Goal: Answer question/provide support: Share knowledge or assist other users

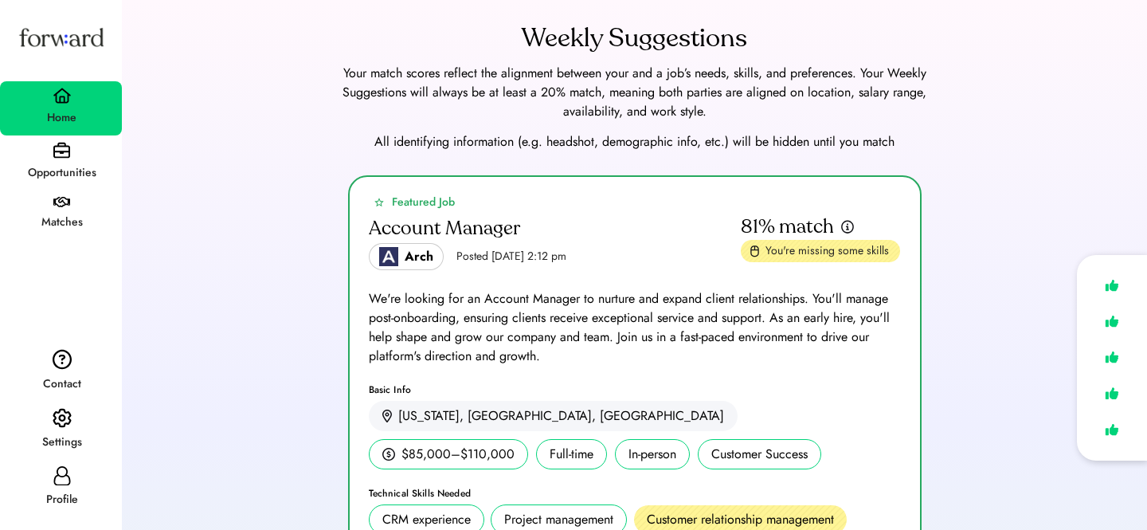
click at [296, 175] on div "Featured Job Account Manager Arch Posted Aug 6, 2025 2:12 pm 81% match You're m…" at bounding box center [634, 473] width 987 height 597
click at [59, 490] on div "Profile" at bounding box center [62, 499] width 120 height 19
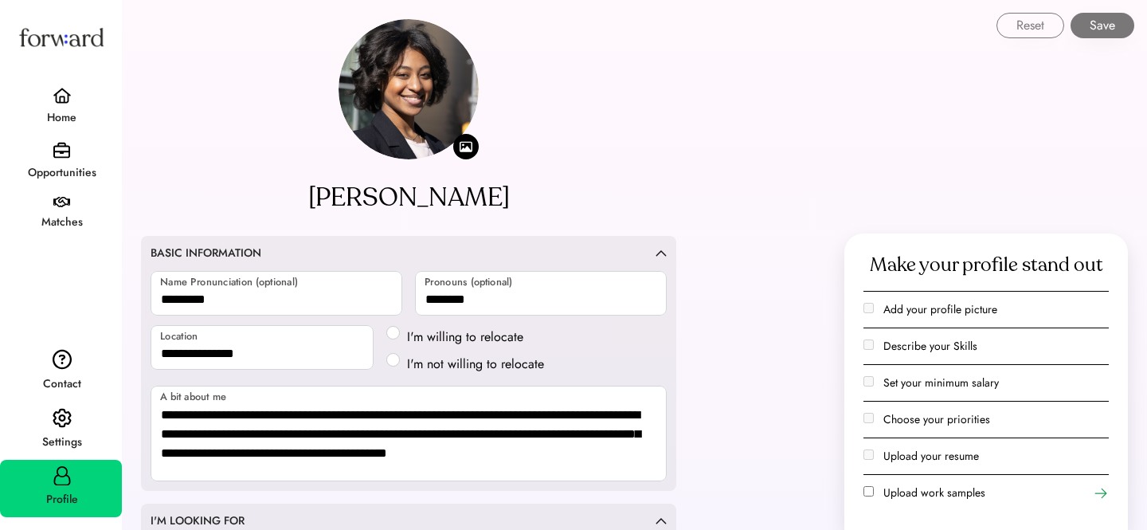
click at [70, 95] on img at bounding box center [62, 96] width 19 height 16
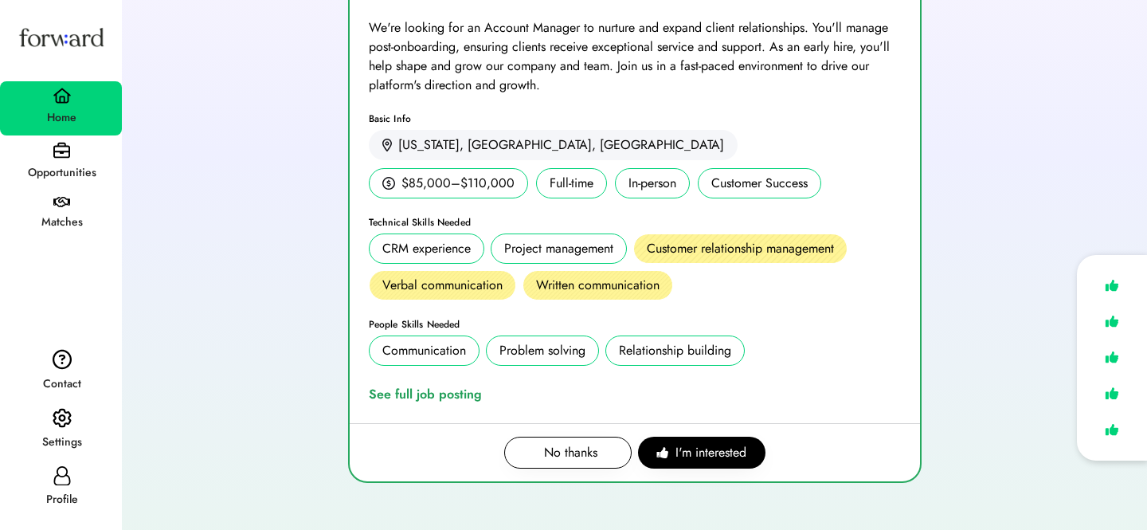
scroll to position [319, 0]
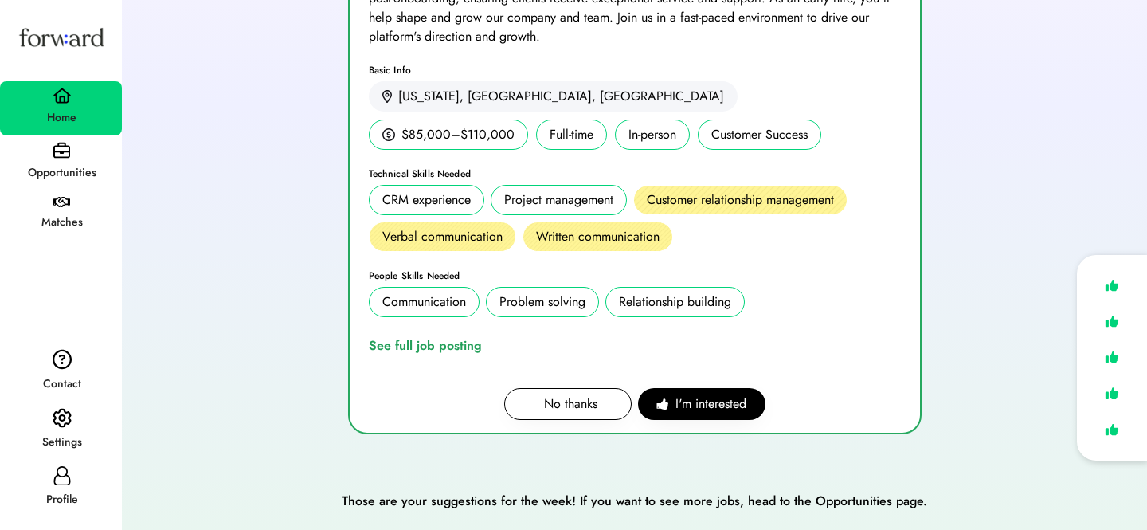
click at [53, 425] on img at bounding box center [62, 418] width 19 height 21
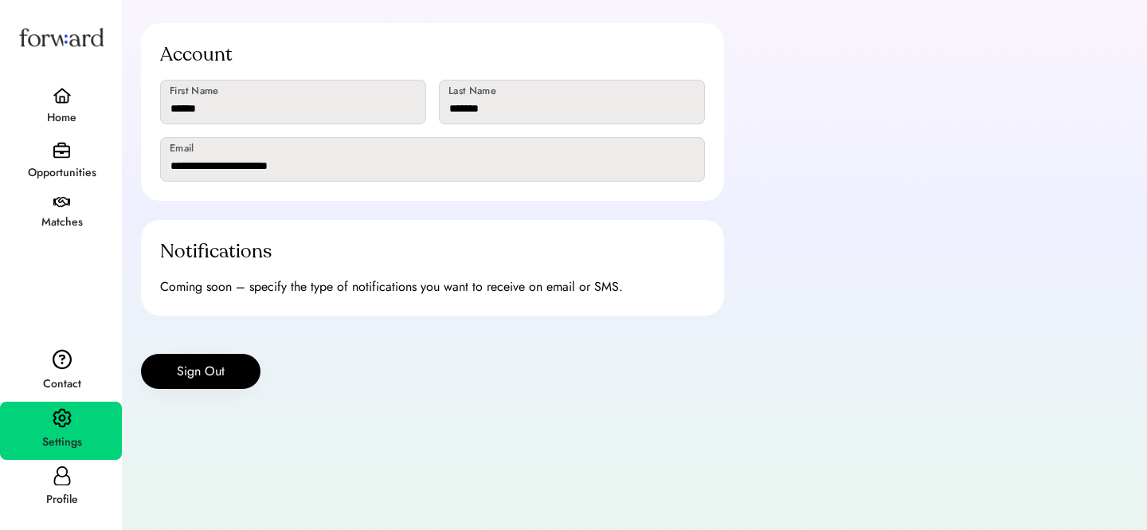
scroll to position [108, 0]
click at [208, 372] on button "Sign Out" at bounding box center [200, 371] width 119 height 35
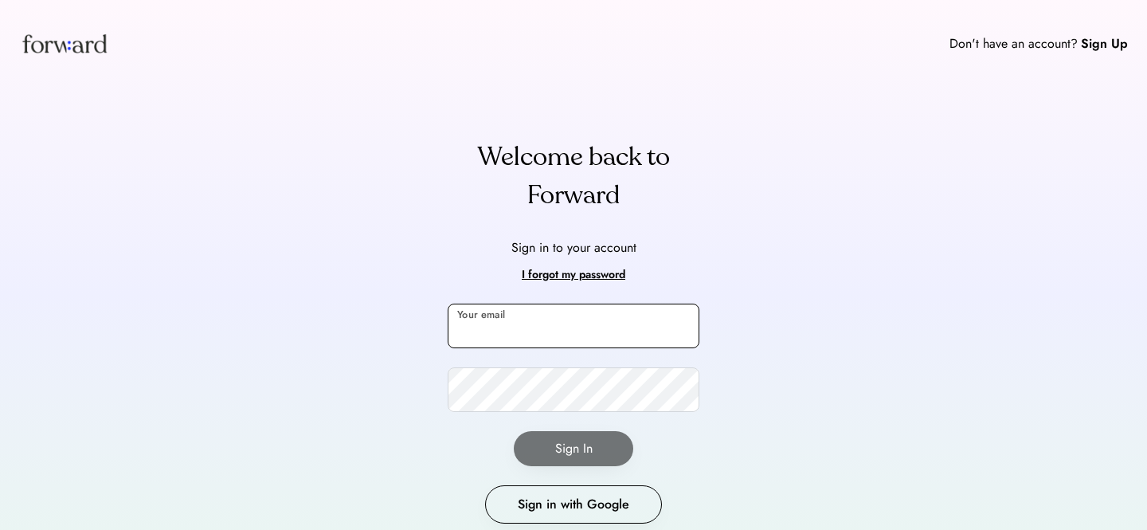
click at [546, 326] on input "email" at bounding box center [574, 326] width 252 height 45
type input "**********"
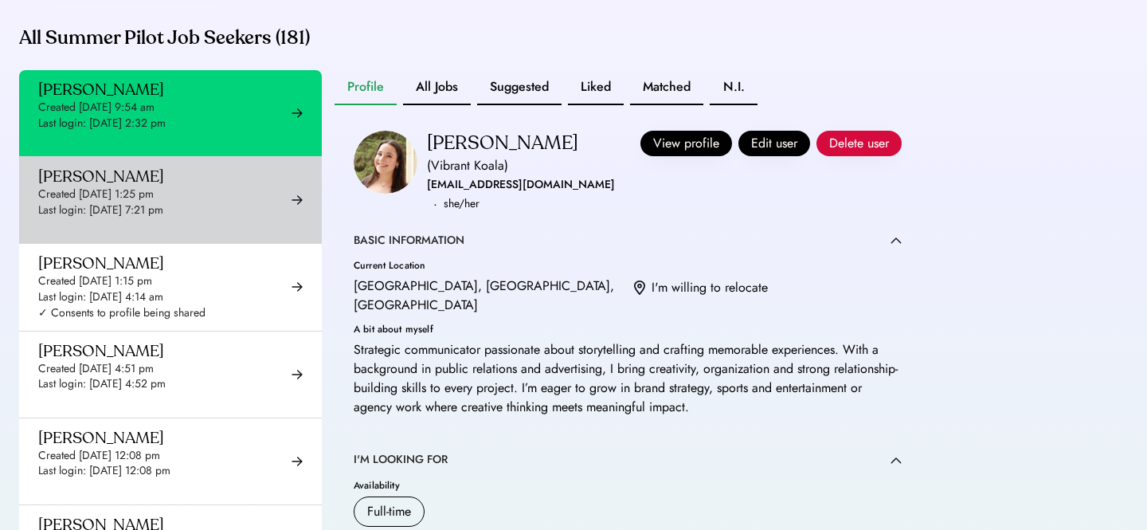
click at [164, 186] on div "Adedamola Awonaike" at bounding box center [101, 176] width 126 height 20
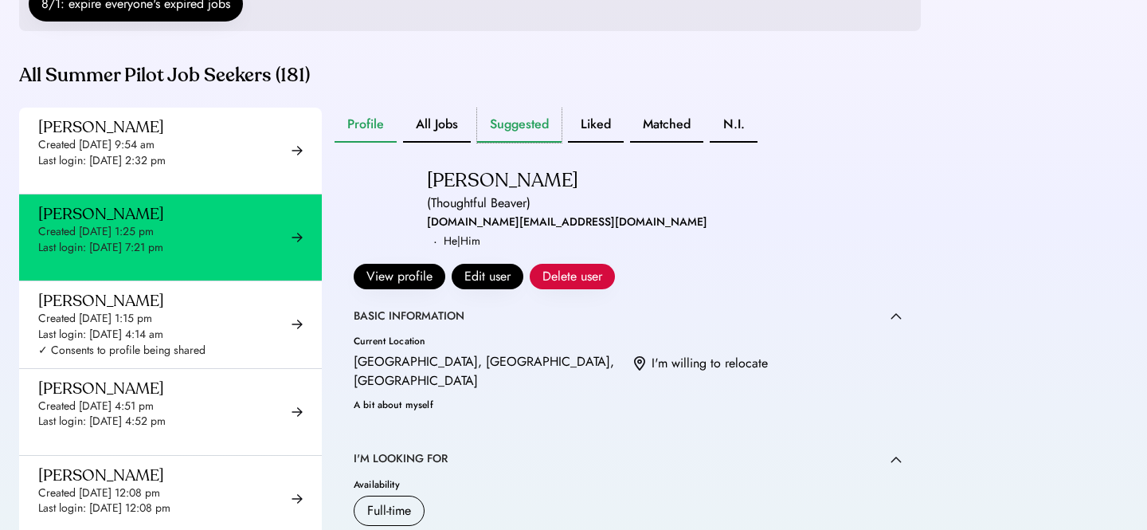
click at [523, 143] on button "Suggested" at bounding box center [519, 125] width 84 height 35
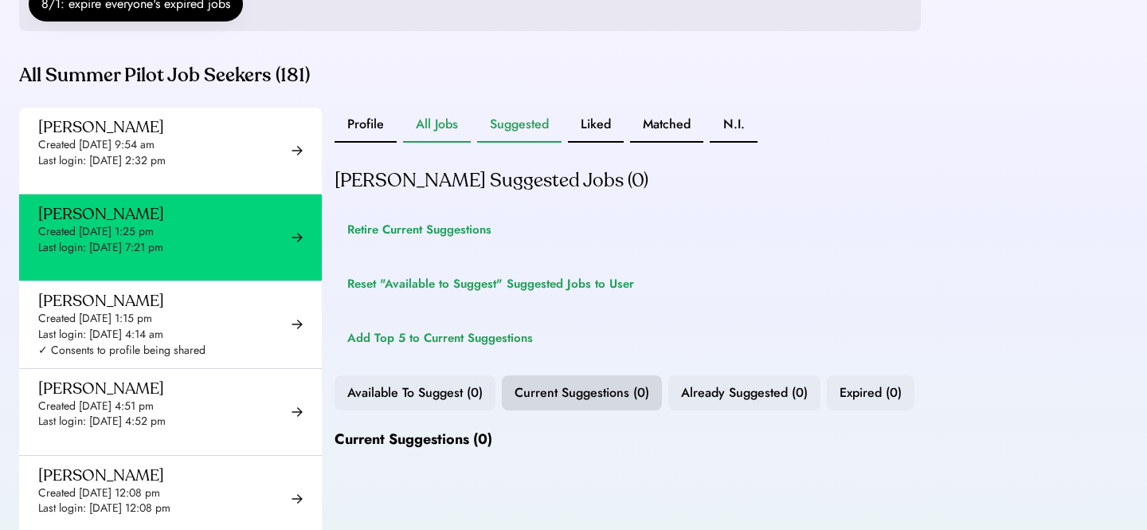
click at [439, 143] on button "All Jobs" at bounding box center [437, 125] width 68 height 35
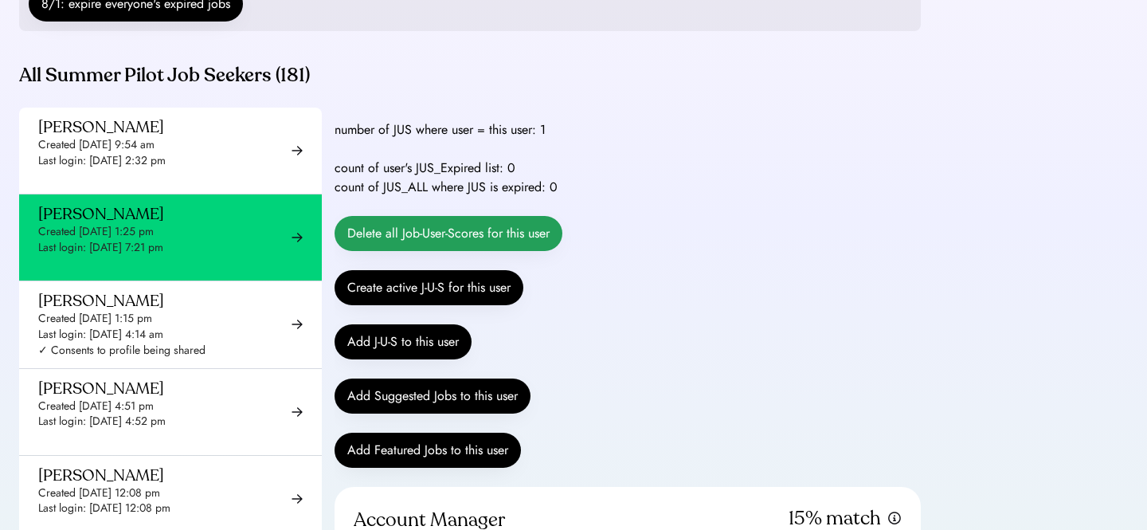
scroll to position [121, 0]
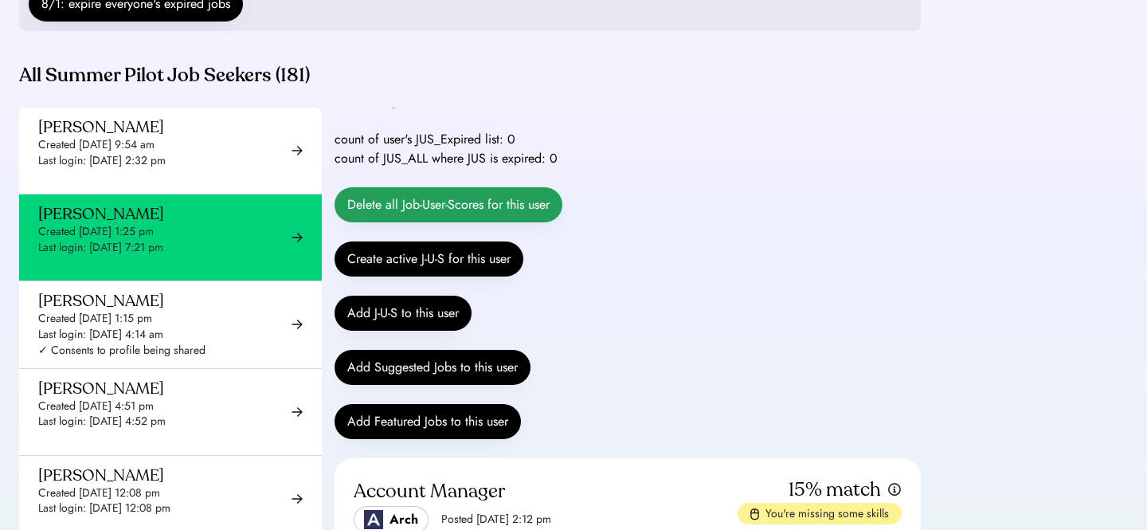
click at [494, 217] on button "Delete all Job-User-Scores for this user" at bounding box center [449, 204] width 228 height 35
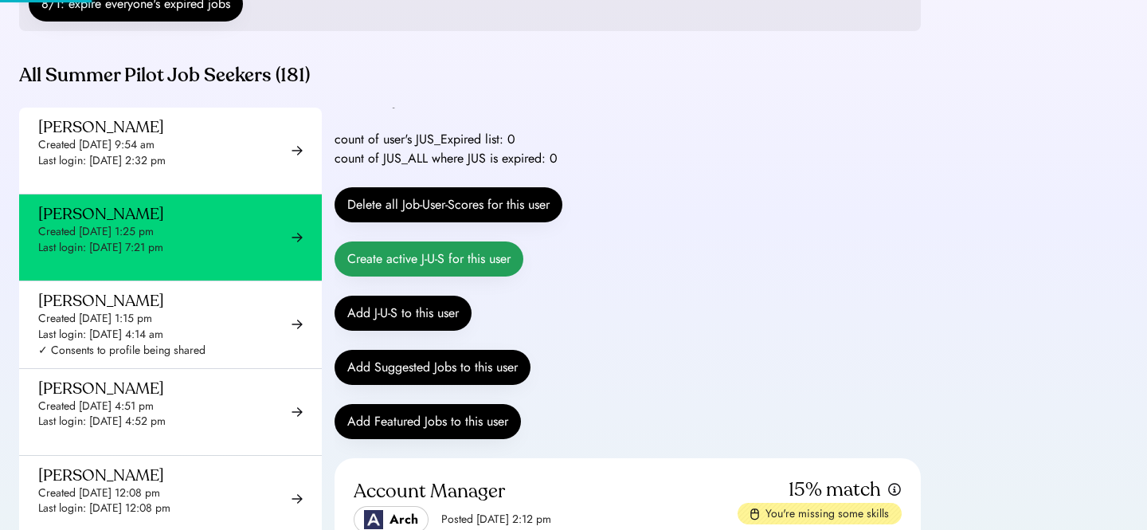
click at [450, 276] on button "Create active J-U-S for this user" at bounding box center [429, 258] width 189 height 35
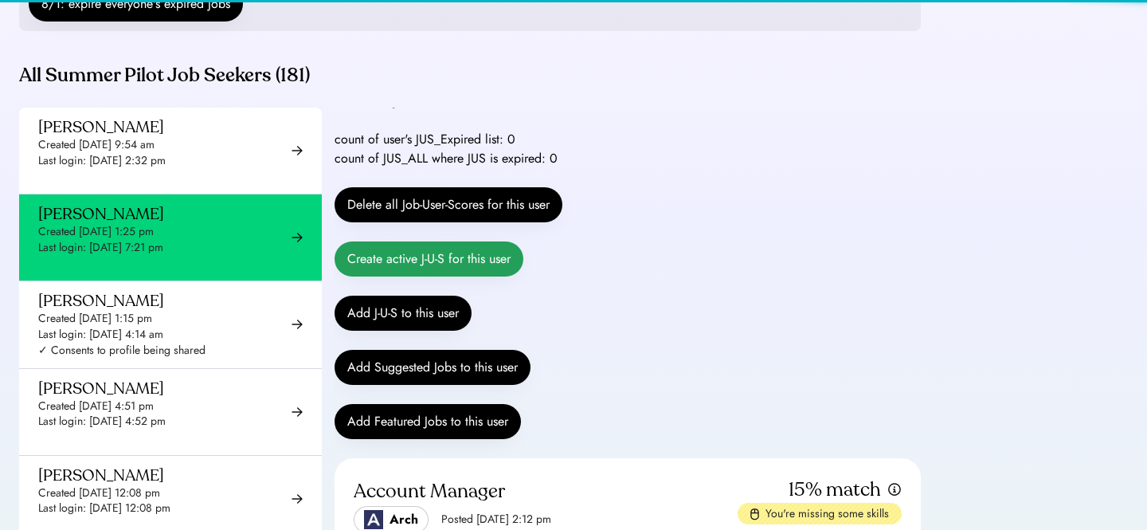
scroll to position [0, 0]
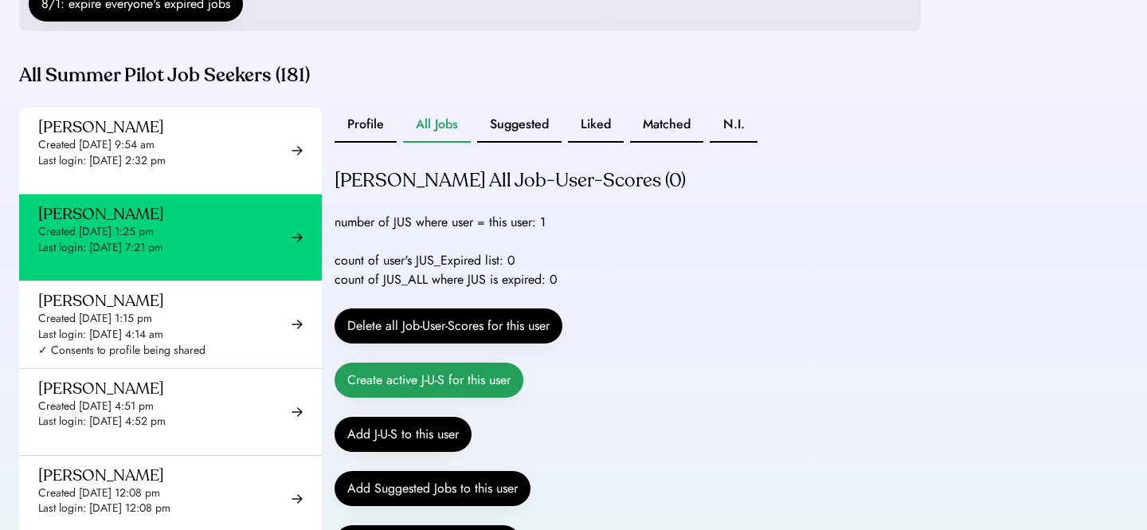
click at [412, 398] on button "Create active J-U-S for this user" at bounding box center [429, 379] width 189 height 35
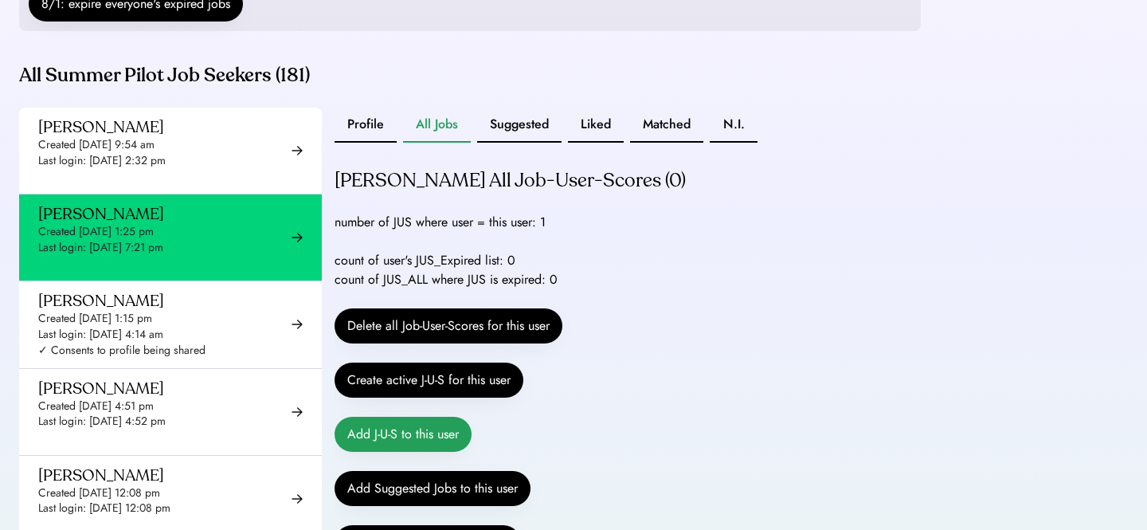
click at [405, 445] on button "Add J-U-S to this user" at bounding box center [403, 434] width 137 height 35
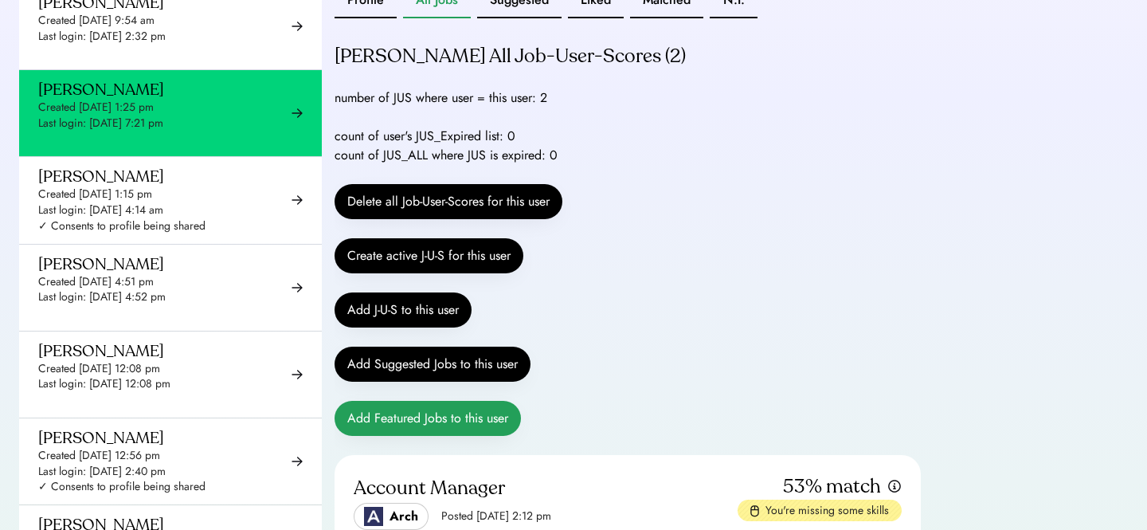
click at [477, 436] on button "Add Featured Jobs to this user" at bounding box center [428, 418] width 186 height 35
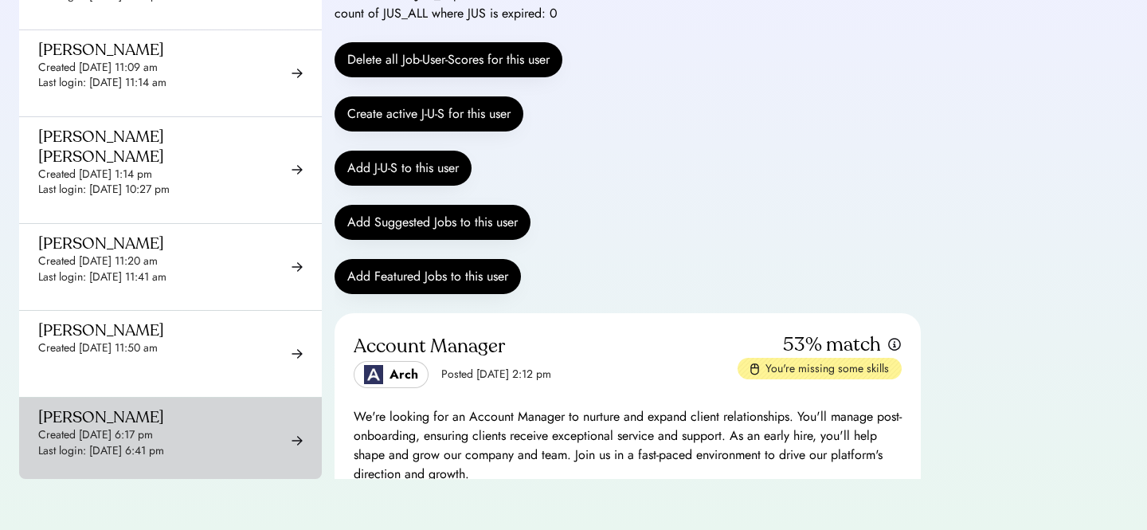
scroll to position [11808, 0]
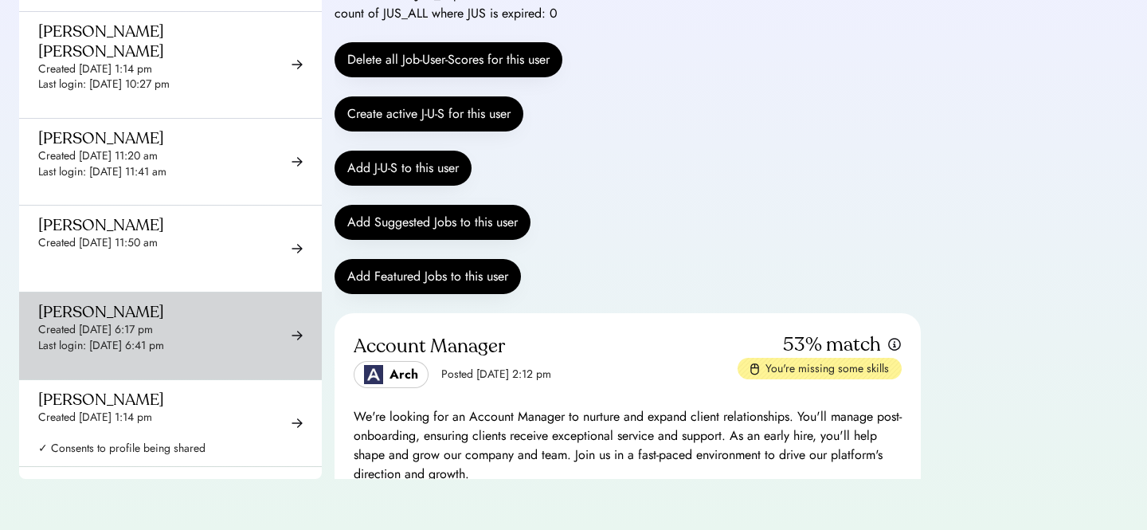
click at [164, 338] on div "Last login: Aug 27, 2025 6:41 pm" at bounding box center [101, 346] width 126 height 16
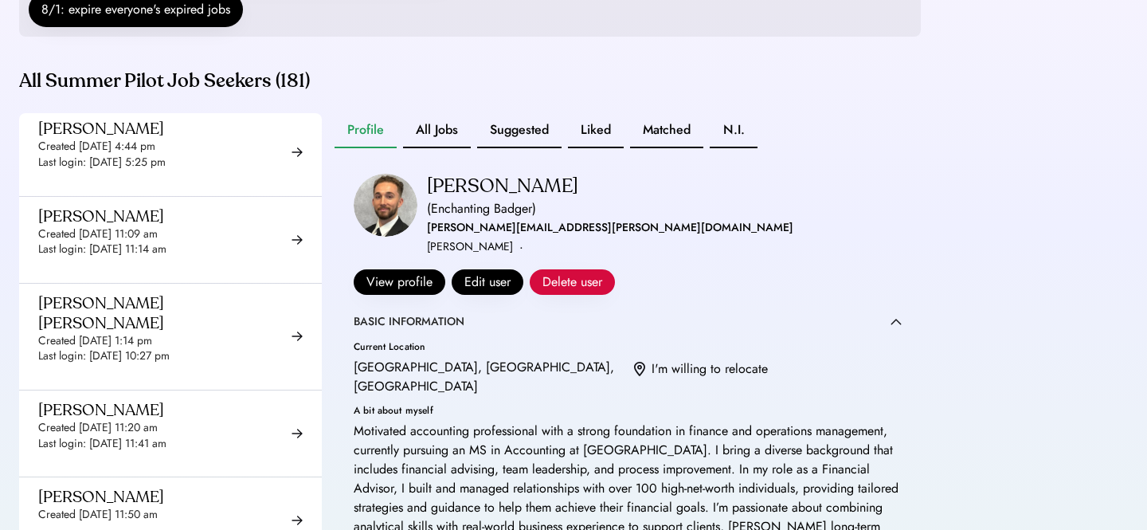
scroll to position [331, 0]
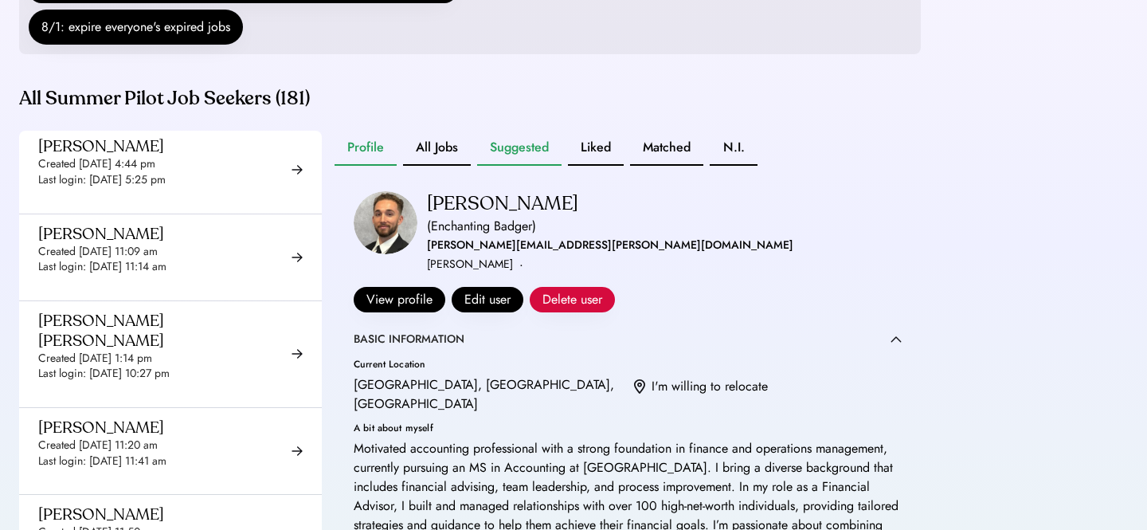
click at [510, 166] on button "Suggested" at bounding box center [519, 148] width 84 height 35
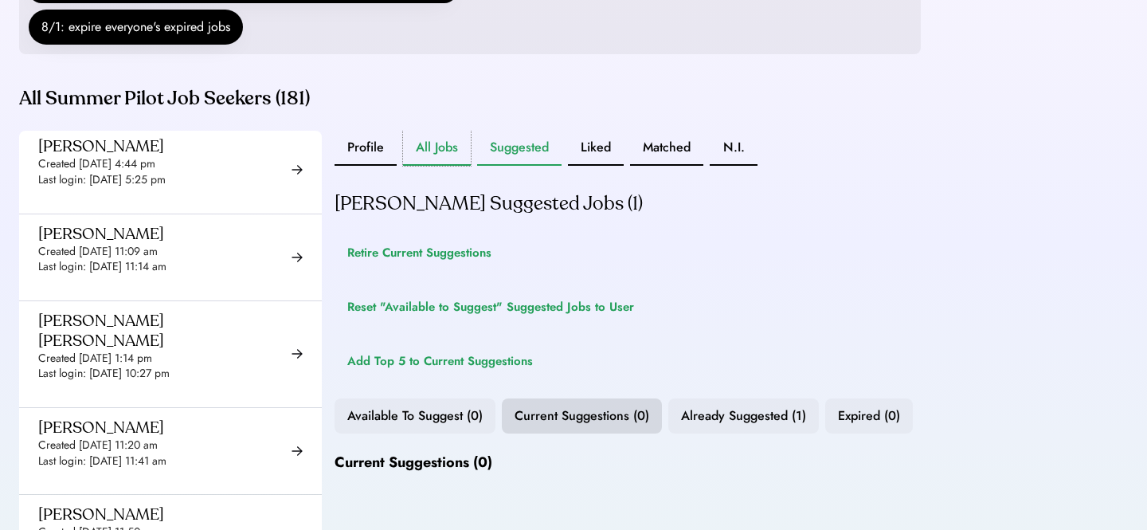
click at [439, 166] on button "All Jobs" at bounding box center [437, 148] width 68 height 35
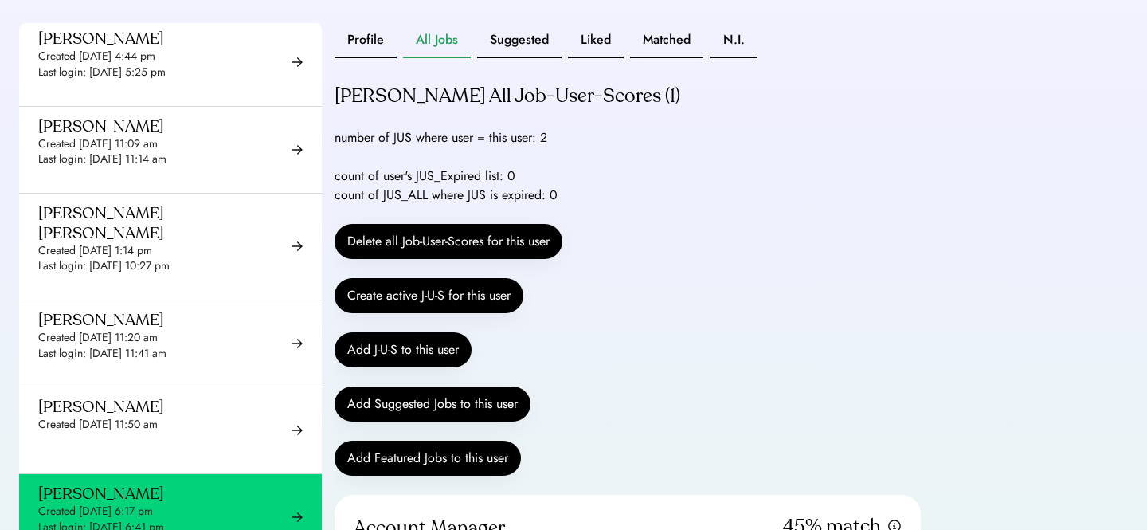
scroll to position [429, 0]
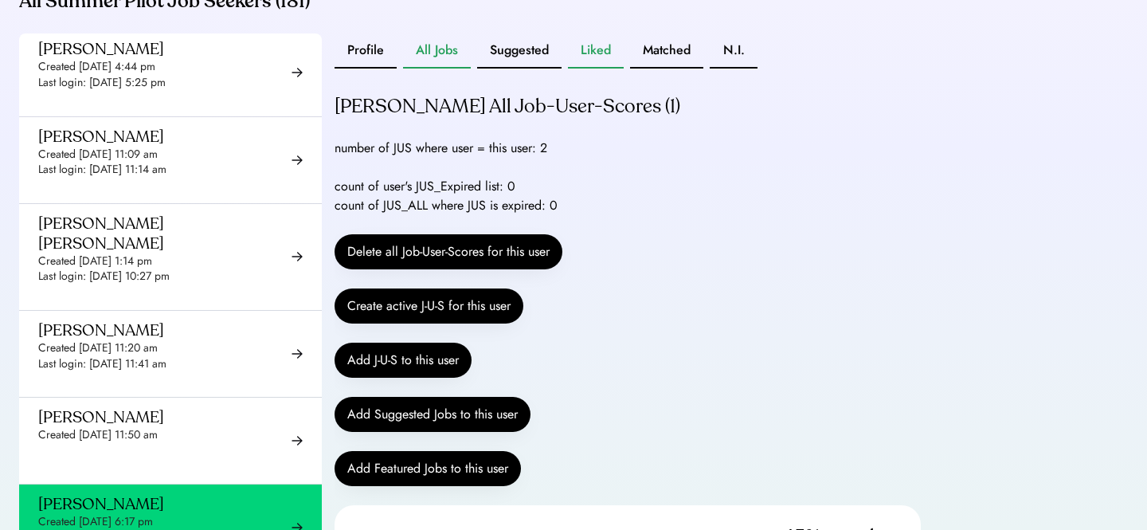
click at [588, 69] on button "Liked" at bounding box center [596, 50] width 56 height 35
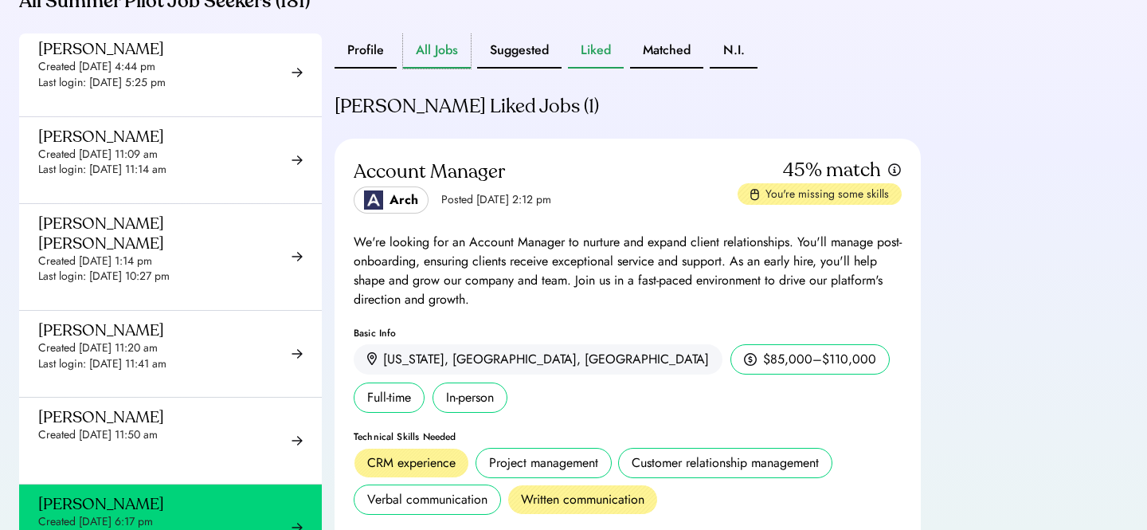
click at [446, 69] on button "All Jobs" at bounding box center [437, 50] width 68 height 35
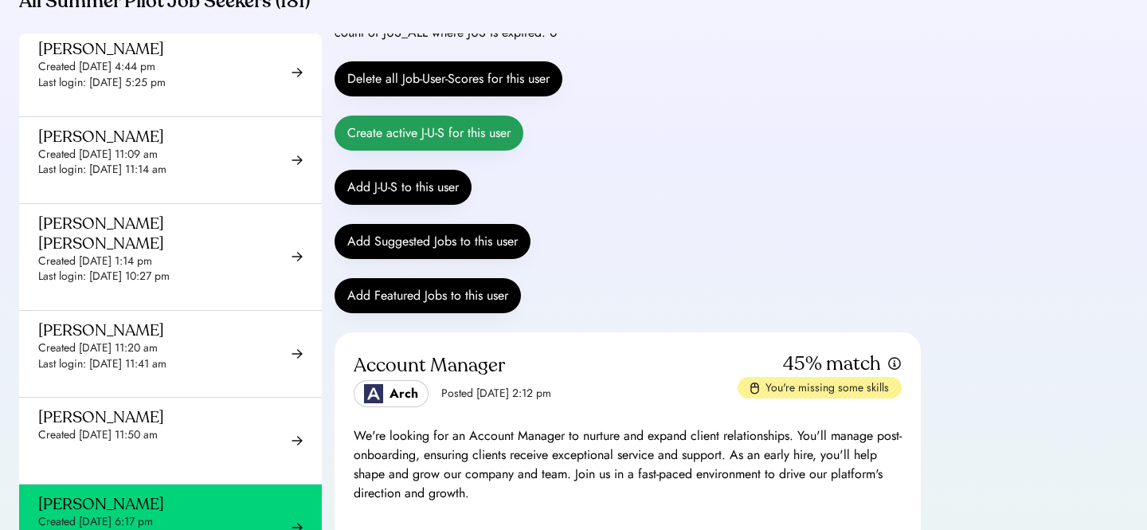
scroll to position [174, 0]
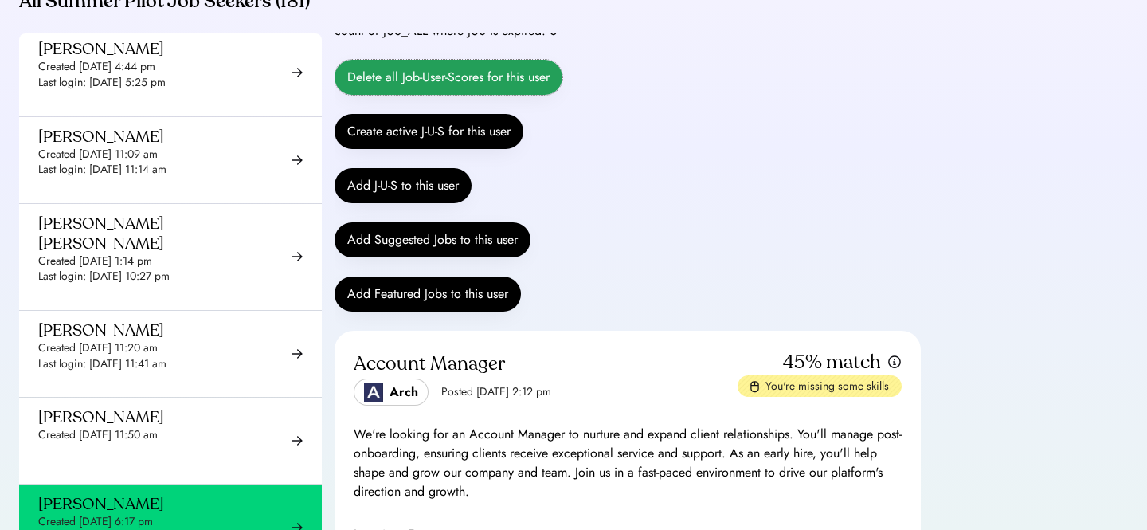
click at [490, 88] on button "Delete all Job-User-Scores for this user" at bounding box center [449, 77] width 228 height 35
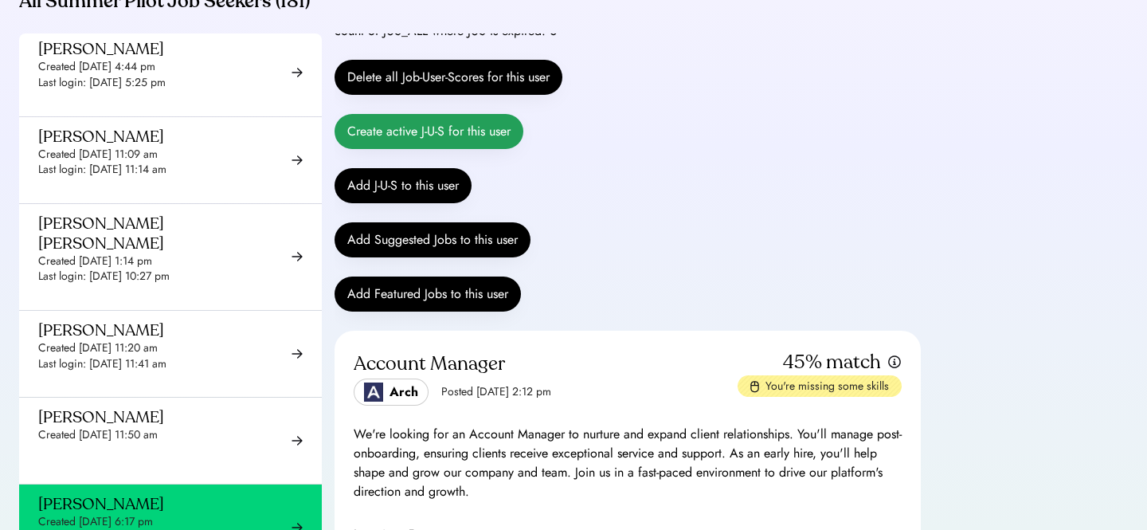
click at [441, 149] on button "Create active J-U-S for this user" at bounding box center [429, 131] width 189 height 35
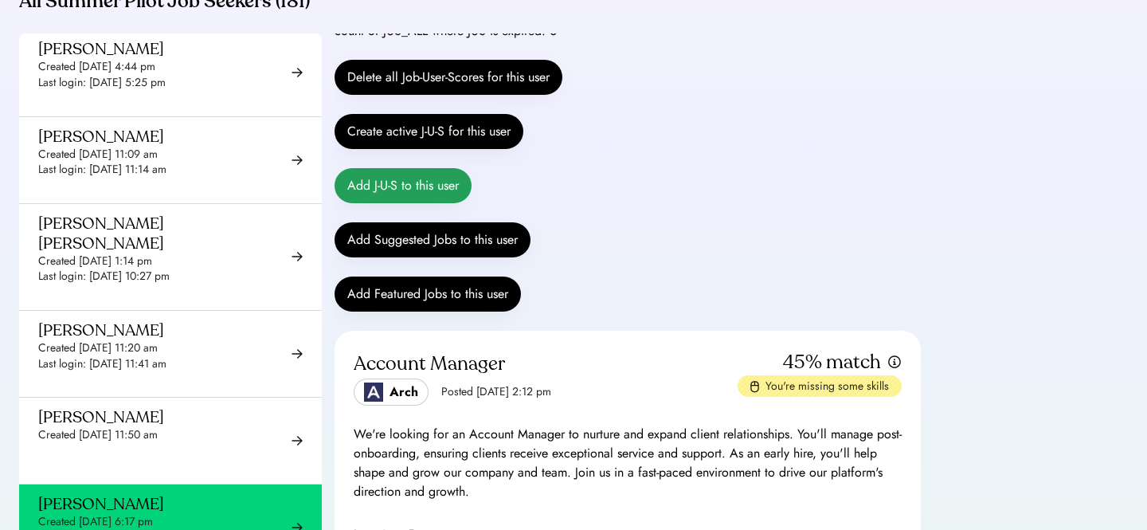
click at [418, 198] on button "Add J-U-S to this user" at bounding box center [403, 185] width 137 height 35
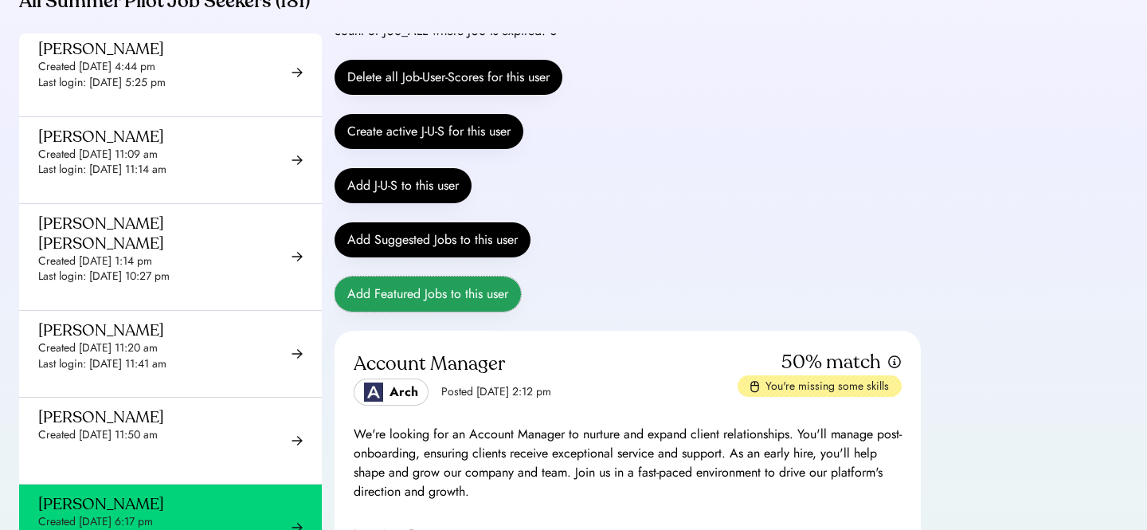
click at [418, 311] on button "Add Featured Jobs to this user" at bounding box center [428, 293] width 186 height 35
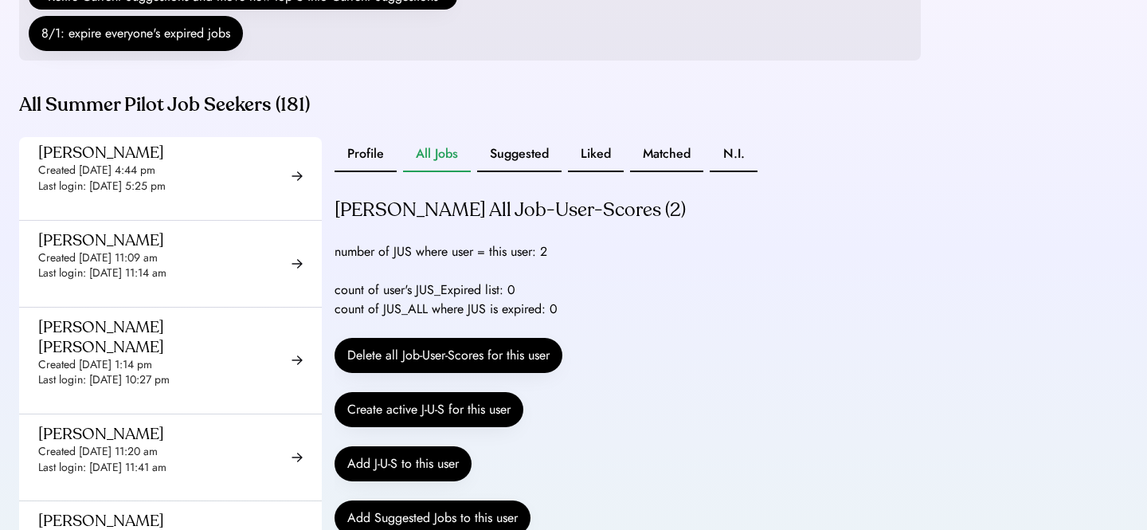
scroll to position [315, 0]
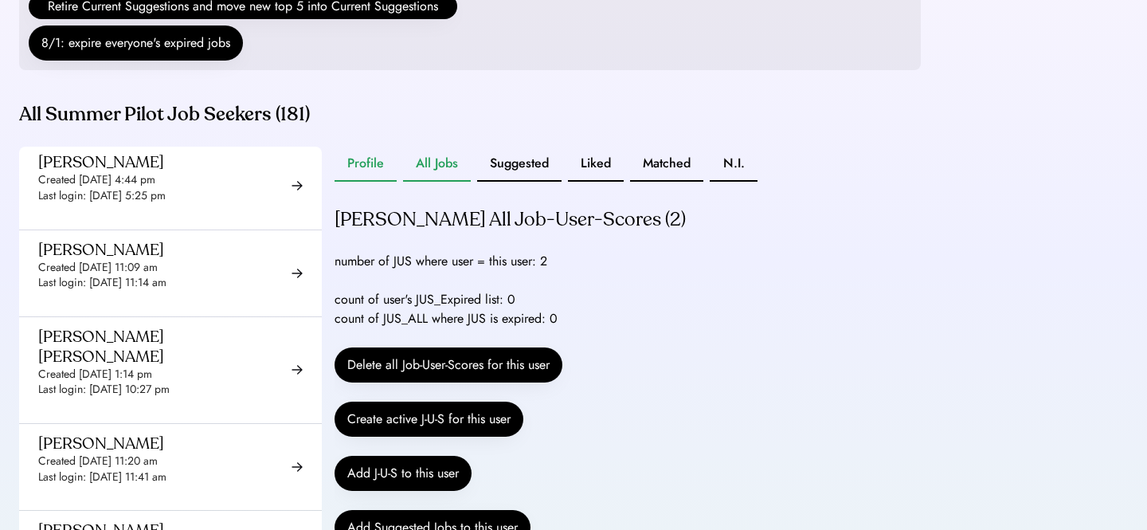
click at [351, 176] on button "Profile" at bounding box center [366, 164] width 62 height 35
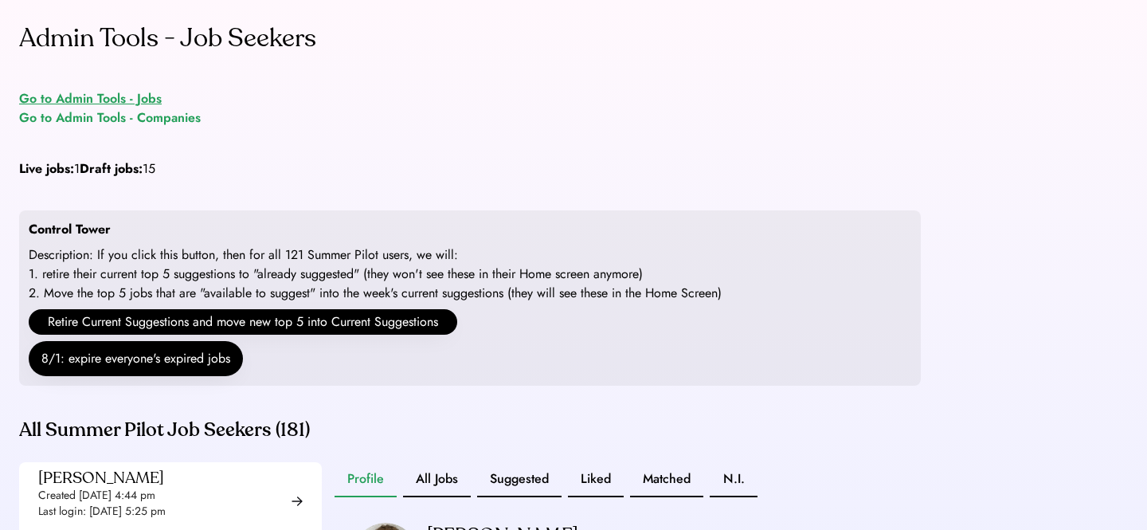
click at [109, 98] on div "Go to Admin Tools - Jobs" at bounding box center [90, 98] width 143 height 19
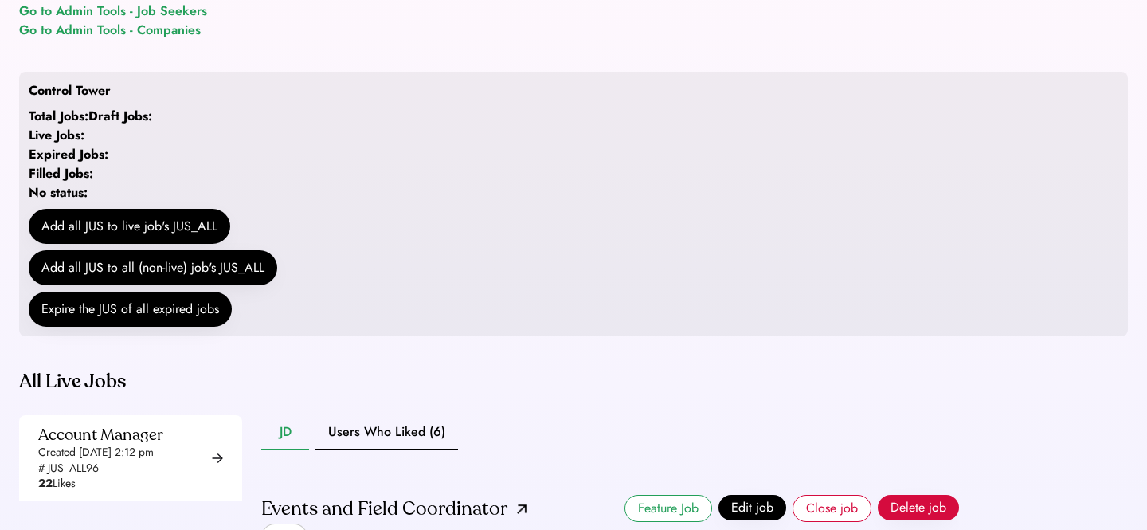
scroll to position [456, 0]
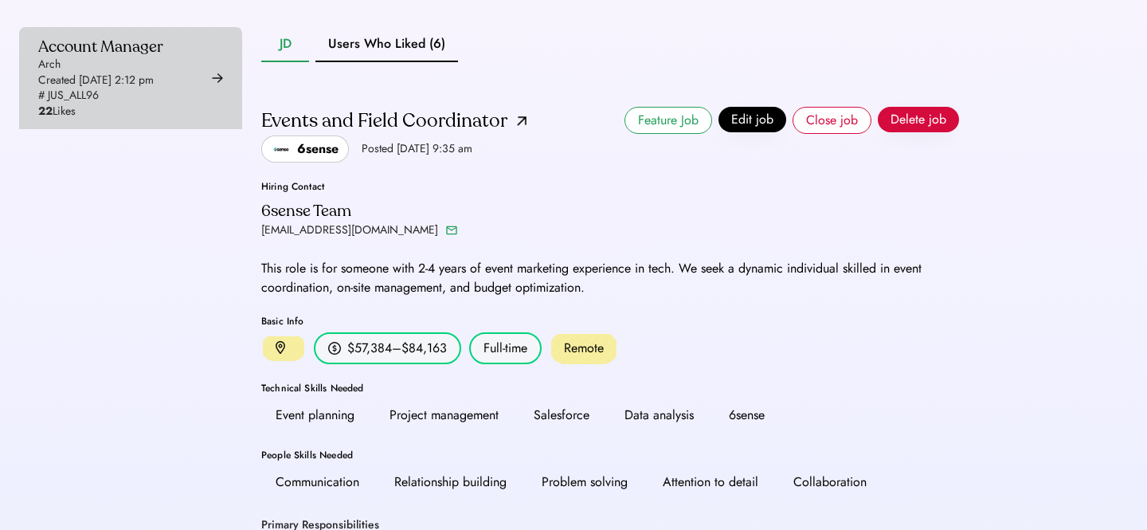
click at [163, 104] on div "Account Manager Arch Created Aug 6, 2025 2:12 pm # JUS_ALL96 22 Likes" at bounding box center [100, 78] width 125 height 83
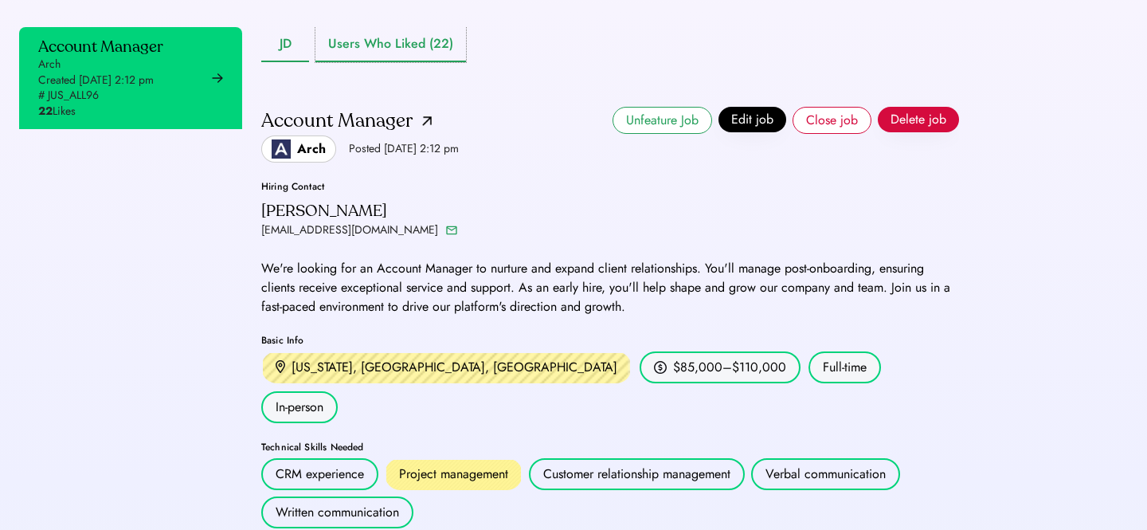
click at [400, 62] on button "Users Who Liked (22)" at bounding box center [390, 44] width 151 height 35
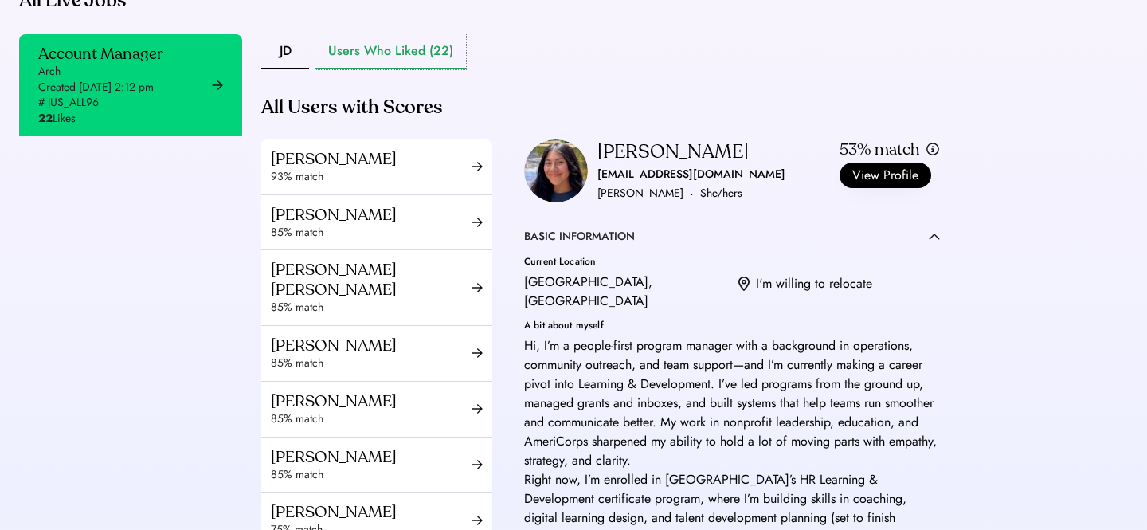
scroll to position [16, 0]
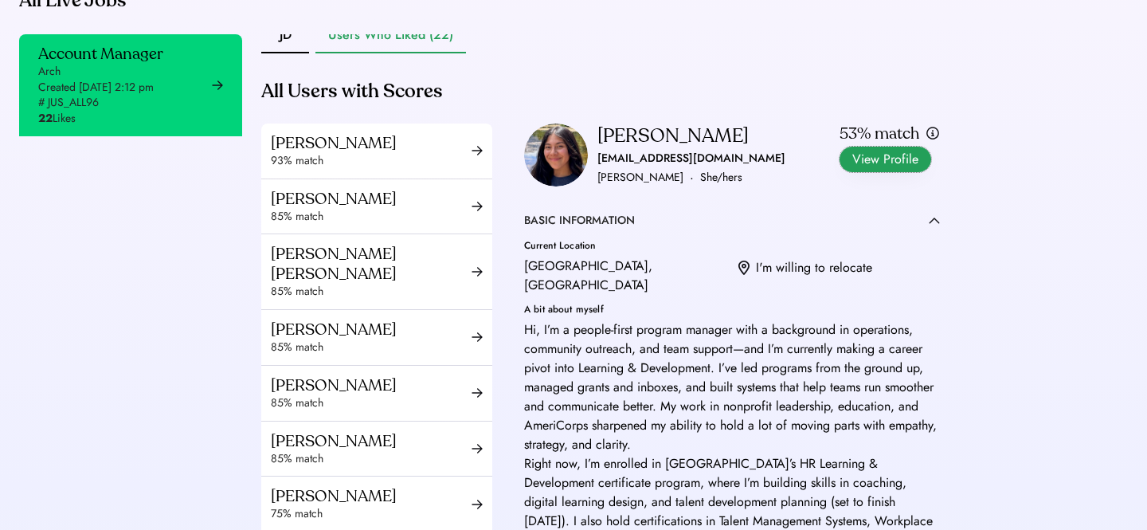
click at [856, 172] on button "View Profile" at bounding box center [886, 159] width 92 height 25
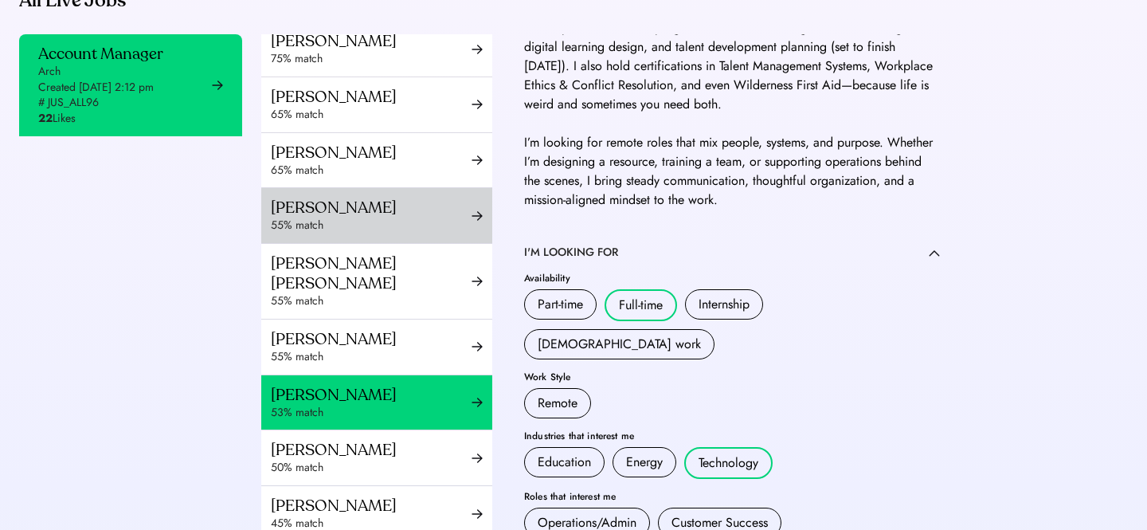
scroll to position [476, 0]
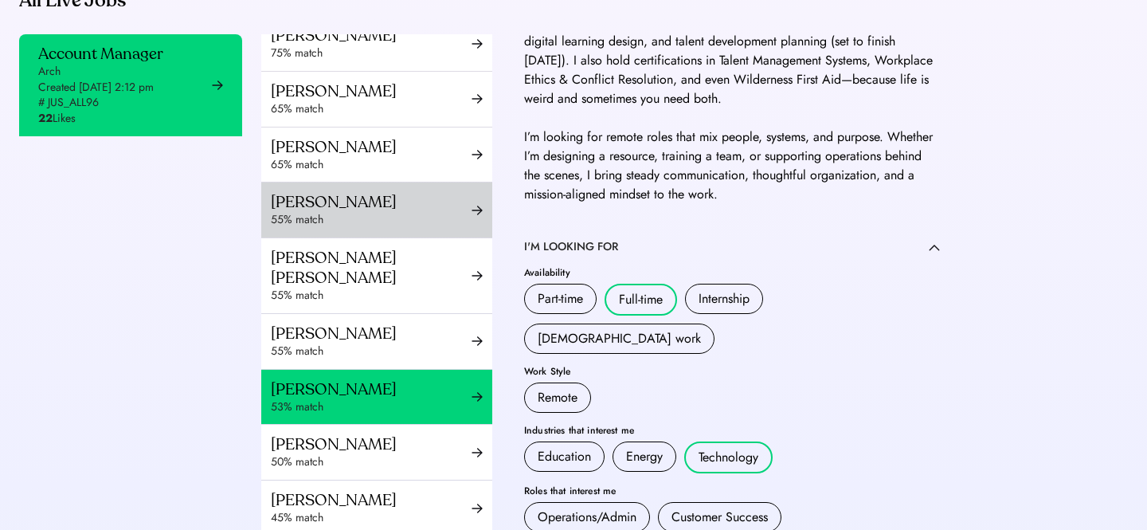
click at [402, 228] on div "55% match" at bounding box center [371, 220] width 201 height 16
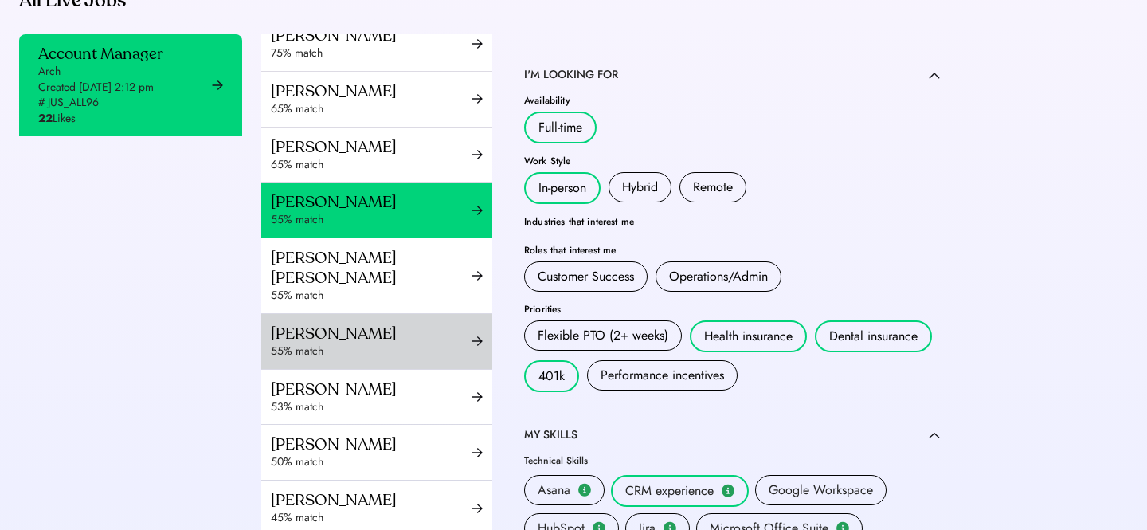
click at [380, 330] on div "Harrison Kim" at bounding box center [371, 333] width 201 height 20
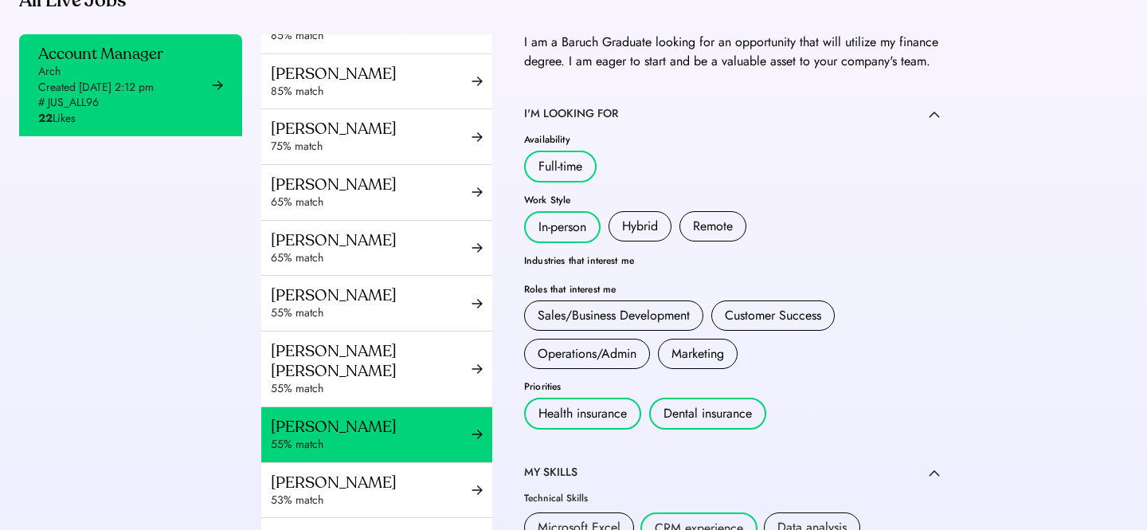
scroll to position [597, 0]
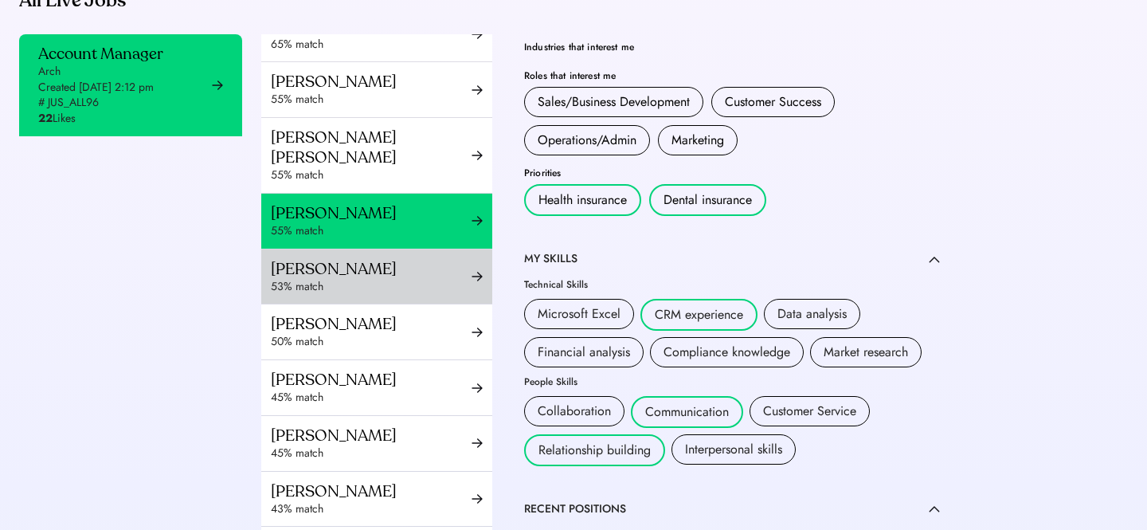
click at [373, 281] on div "53% match" at bounding box center [371, 287] width 201 height 16
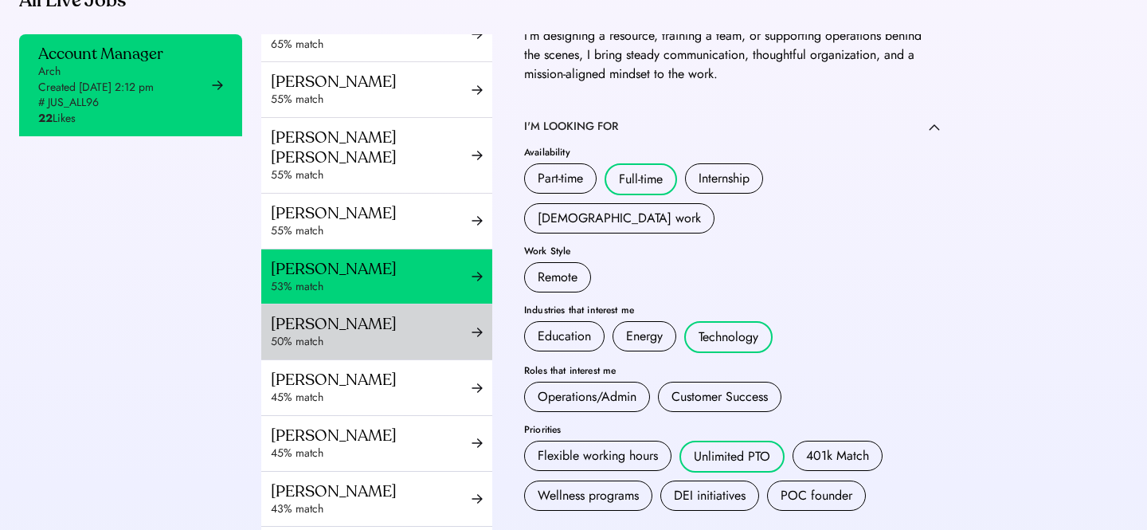
click at [366, 346] on div "50% match" at bounding box center [371, 342] width 201 height 16
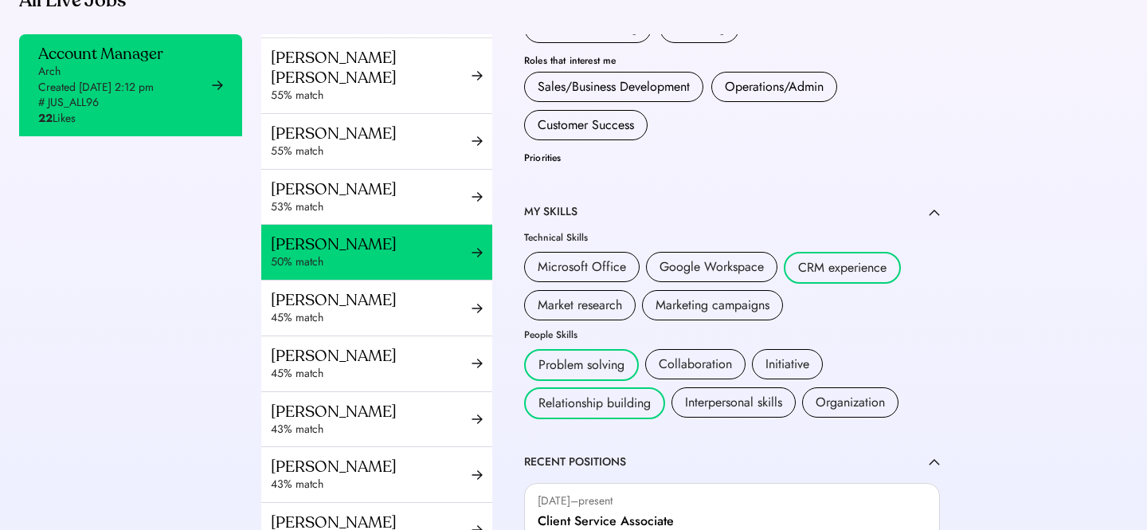
scroll to position [682, 0]
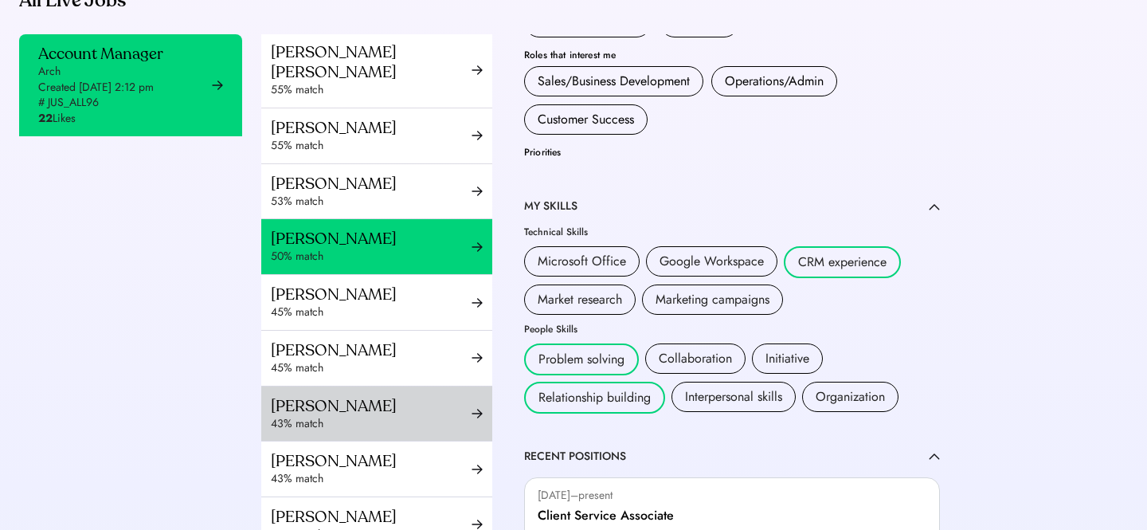
click at [355, 412] on div "Maria Kathleen Villanueva" at bounding box center [371, 406] width 201 height 20
